Goal: Information Seeking & Learning: Learn about a topic

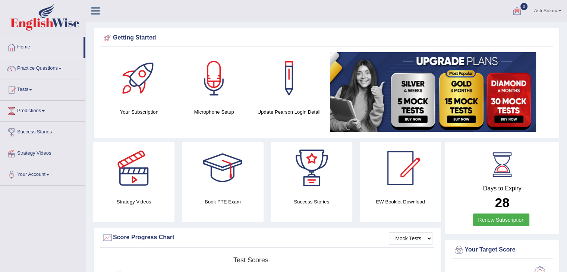
click at [45, 73] on link "Practice Questions" at bounding box center [42, 67] width 85 height 19
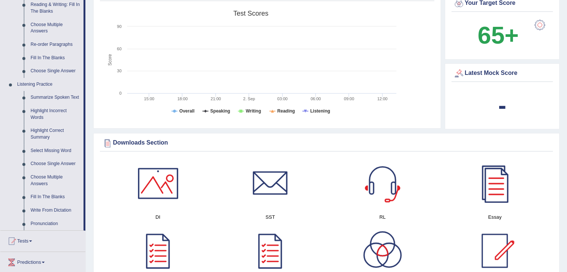
scroll to position [250, 0]
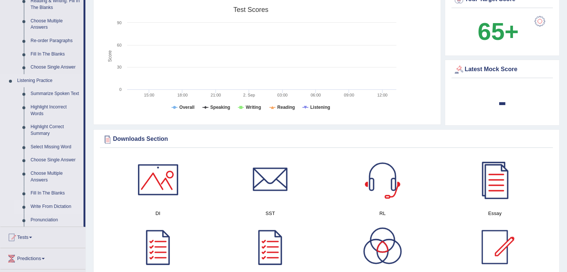
click at [53, 206] on link "Write From Dictation" at bounding box center [55, 206] width 56 height 13
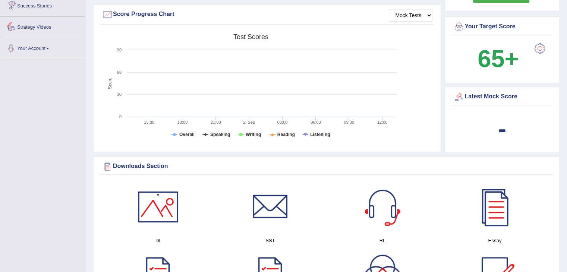
scroll to position [255, 0]
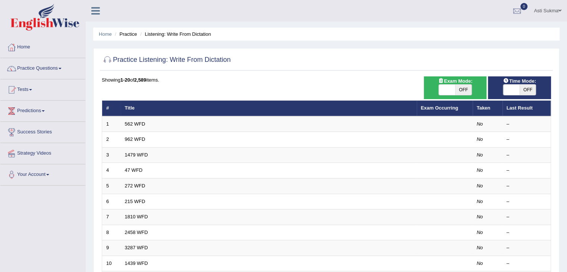
click at [466, 93] on span "OFF" at bounding box center [463, 90] width 16 height 10
checkbox input "true"
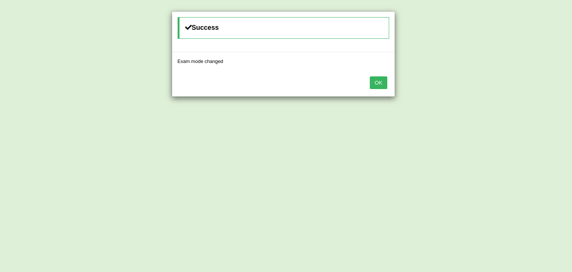
click at [380, 79] on button "OK" at bounding box center [378, 82] width 17 height 13
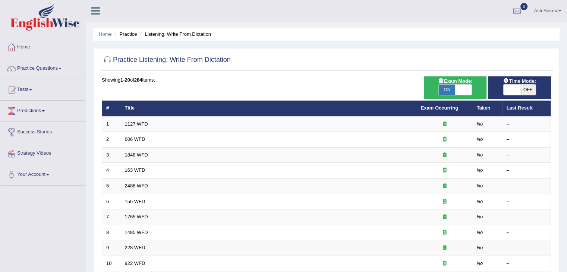
click at [531, 93] on span "OFF" at bounding box center [527, 90] width 16 height 10
checkbox input "true"
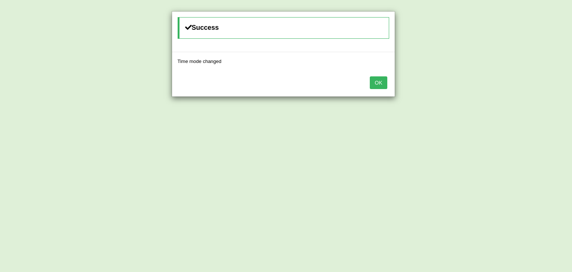
click at [381, 84] on button "OK" at bounding box center [378, 82] width 17 height 13
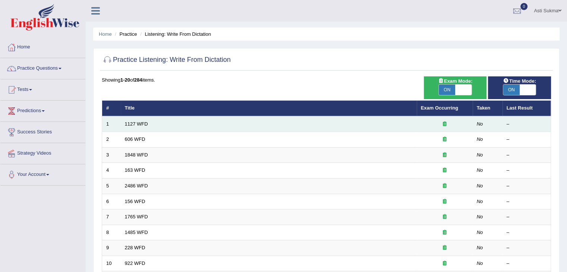
click at [407, 124] on td "1127 WFD" at bounding box center [269, 124] width 296 height 16
click at [128, 124] on link "1127 WFD" at bounding box center [136, 124] width 23 height 6
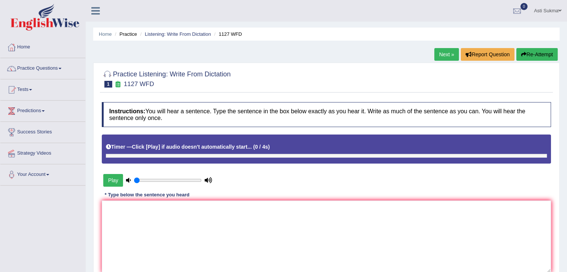
click at [113, 179] on button "Play" at bounding box center [113, 180] width 20 height 13
click at [158, 199] on div "Instructions: You will hear a sentence. Type the sentence in the box below exac…" at bounding box center [326, 196] width 453 height 197
click at [152, 207] on textarea at bounding box center [326, 236] width 449 height 72
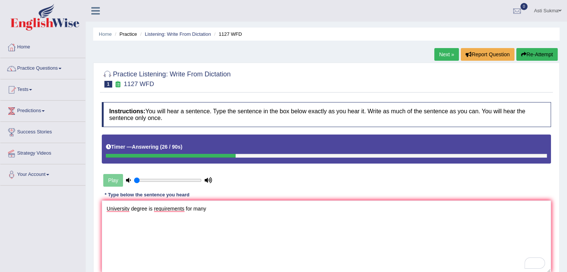
click at [118, 180] on div "Play" at bounding box center [158, 180] width 112 height 19
click at [213, 211] on textarea "University degree is requirement for many" at bounding box center [326, 236] width 449 height 72
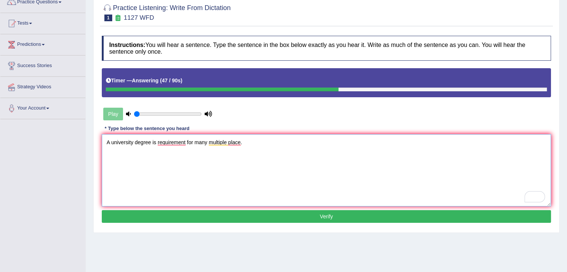
scroll to position [68, 0]
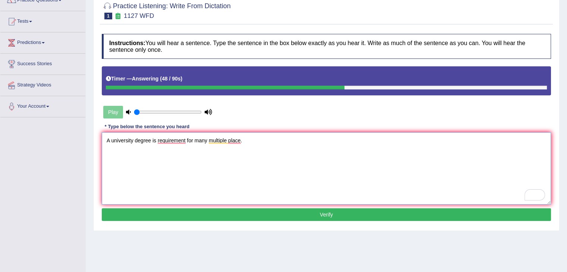
type textarea "A university degree is requirement for many multiple place."
click at [487, 213] on button "Verify" at bounding box center [326, 214] width 449 height 13
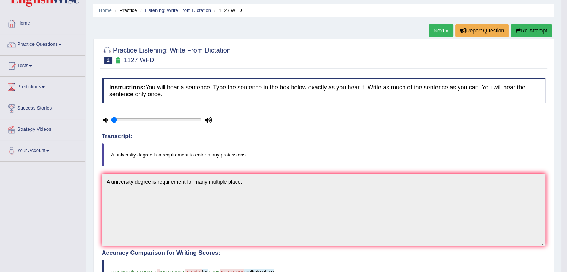
scroll to position [25, 0]
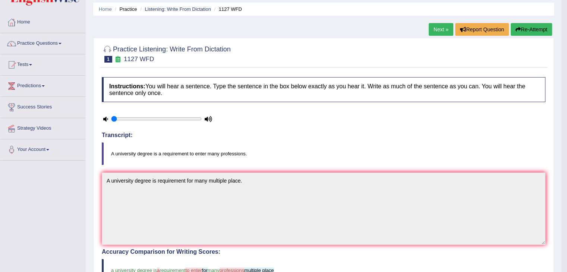
click at [538, 26] on button "Re-Attempt" at bounding box center [531, 29] width 41 height 13
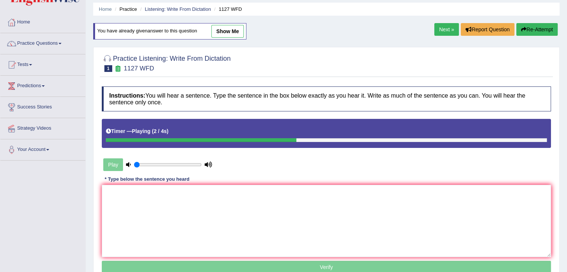
click at [111, 167] on div "Play" at bounding box center [158, 164] width 112 height 19
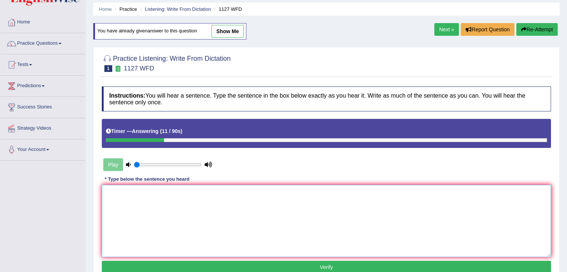
click at [231, 202] on textarea at bounding box center [326, 221] width 449 height 72
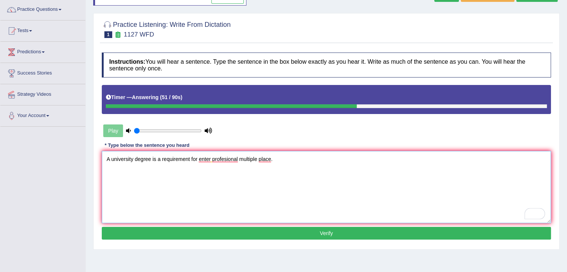
scroll to position [64, 0]
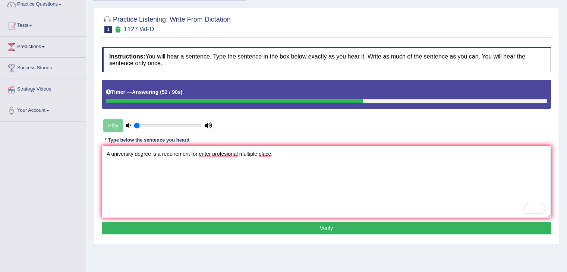
type textarea "A university degree is a requirement for enter profesional multiple place."
click at [387, 225] on button "Verify" at bounding box center [326, 228] width 449 height 13
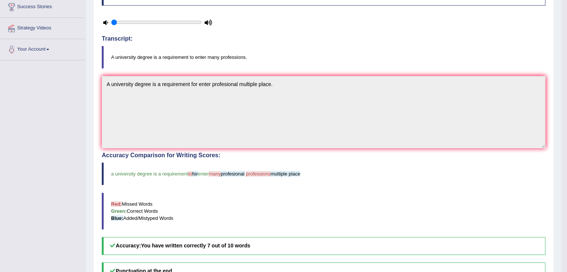
scroll to position [125, 0]
click at [237, 194] on blockquote "Red: Missed Words Green: Correct Words Blue: Added/Mistyped Words" at bounding box center [323, 211] width 443 height 37
click at [257, 195] on blockquote "Red: Missed Words Green: Correct Words Blue: Added/Mistyped Words" at bounding box center [323, 211] width 443 height 37
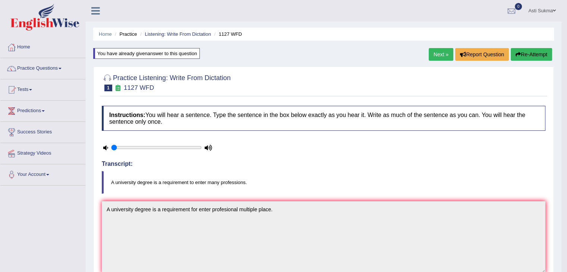
click at [535, 49] on button "Re-Attempt" at bounding box center [531, 54] width 41 height 13
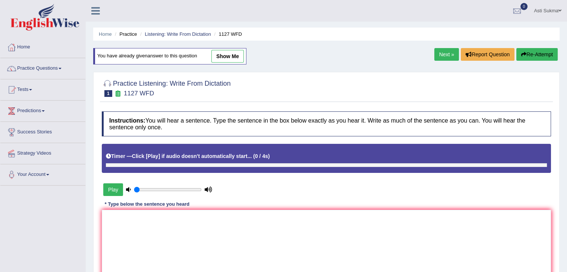
click at [111, 195] on div "Play" at bounding box center [158, 189] width 112 height 19
click at [111, 189] on button "Play" at bounding box center [113, 189] width 20 height 13
click at [134, 217] on textarea at bounding box center [326, 246] width 449 height 72
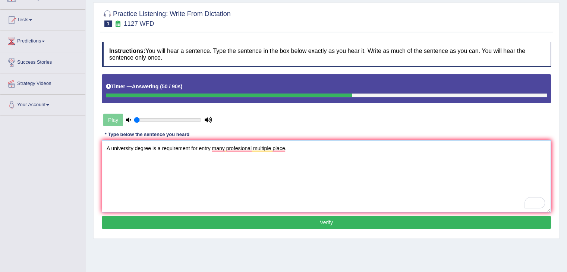
scroll to position [75, 0]
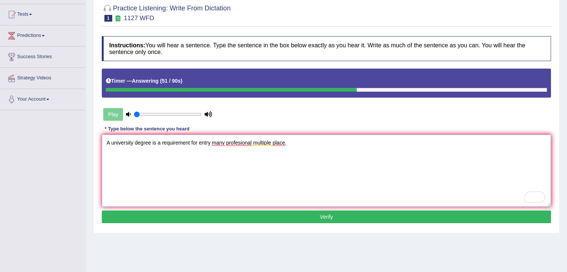
type textarea "A university degree is a requirement for entry many profesional multiple place."
click at [310, 215] on button "Verify" at bounding box center [326, 217] width 449 height 13
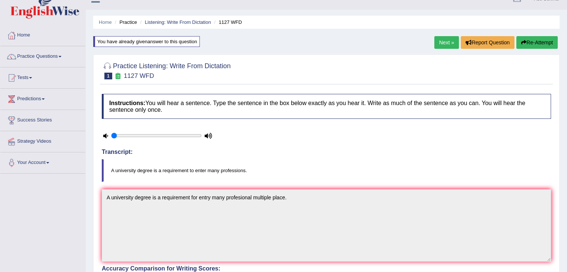
scroll to position [12, 0]
click at [450, 47] on link "Next »" at bounding box center [446, 42] width 25 height 13
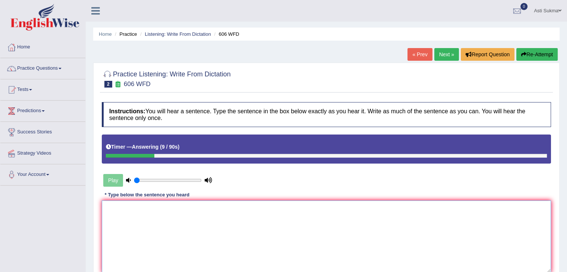
click at [138, 217] on textarea at bounding box center [326, 236] width 449 height 72
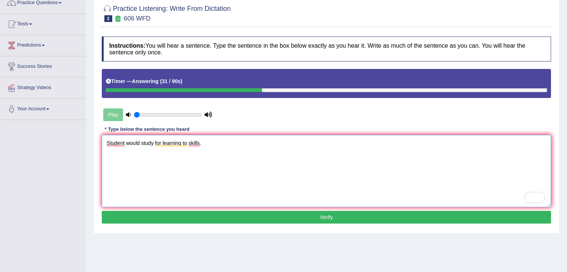
scroll to position [81, 0]
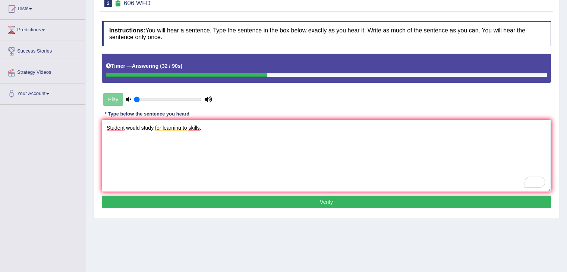
type textarea "Student would study for learning to skills."
click at [396, 203] on button "Verify" at bounding box center [326, 202] width 449 height 13
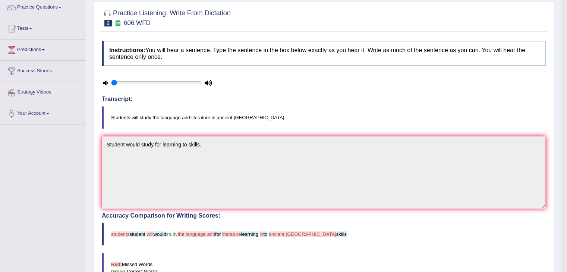
scroll to position [0, 0]
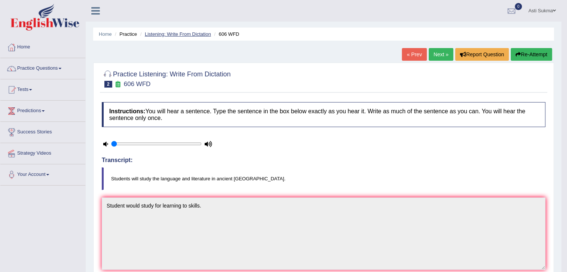
click at [160, 33] on link "Listening: Write From Dictation" at bounding box center [178, 34] width 66 height 6
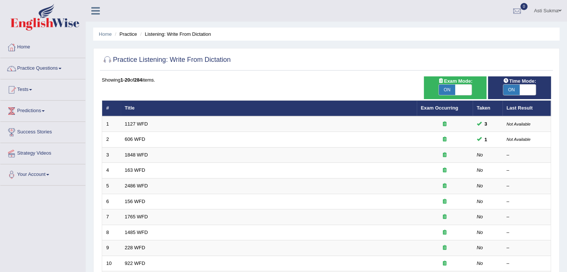
click at [26, 66] on link "Practice Questions" at bounding box center [42, 67] width 85 height 19
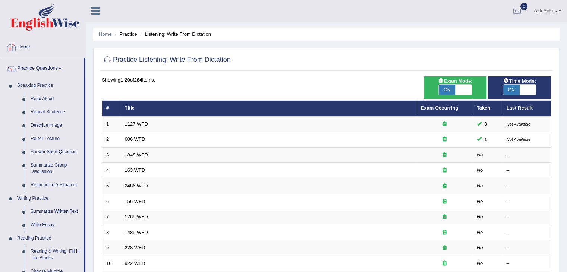
click at [16, 46] on div at bounding box center [11, 47] width 11 height 11
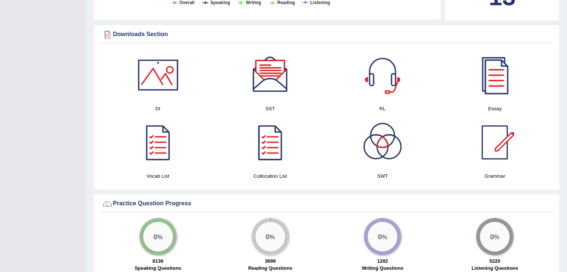
scroll to position [335, 0]
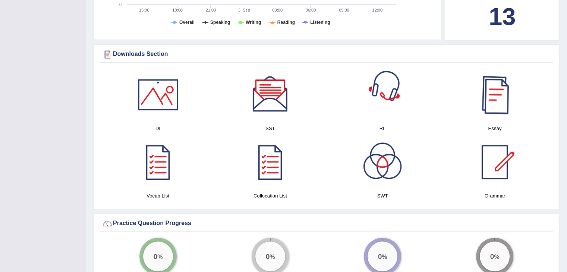
click at [371, 88] on div at bounding box center [382, 95] width 52 height 52
click at [266, 102] on div at bounding box center [270, 95] width 52 height 52
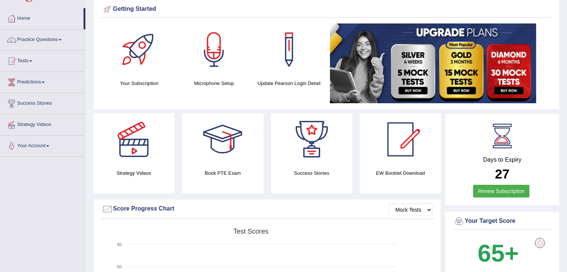
scroll to position [0, 0]
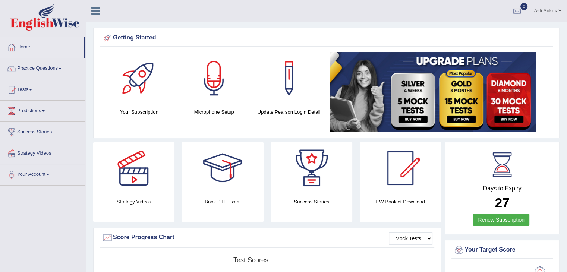
click at [44, 153] on link "Strategy Videos" at bounding box center [42, 152] width 85 height 19
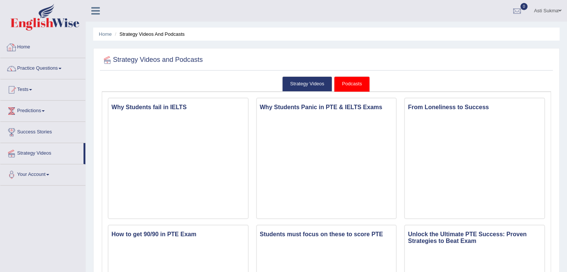
click at [24, 51] on link "Home" at bounding box center [42, 46] width 85 height 19
click at [24, 51] on link "Home" at bounding box center [41, 46] width 83 height 19
